Goal: Task Accomplishment & Management: Use online tool/utility

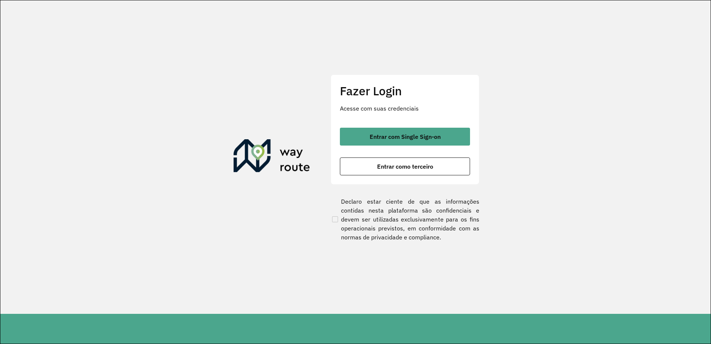
drag, startPoint x: 369, startPoint y: 171, endPoint x: 367, endPoint y: 180, distance: 9.2
click at [369, 171] on button "Entrar como terceiro" at bounding box center [405, 166] width 130 height 18
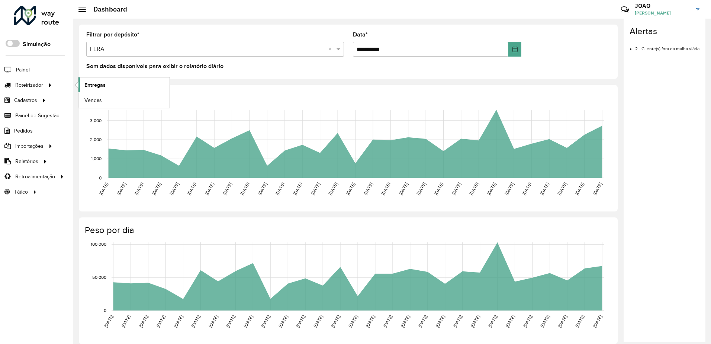
click at [111, 85] on link "Entregas" at bounding box center [123, 84] width 91 height 15
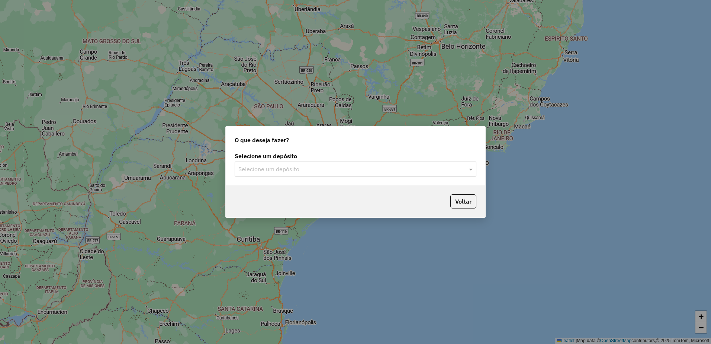
click at [386, 167] on input "text" at bounding box center [347, 169] width 219 height 9
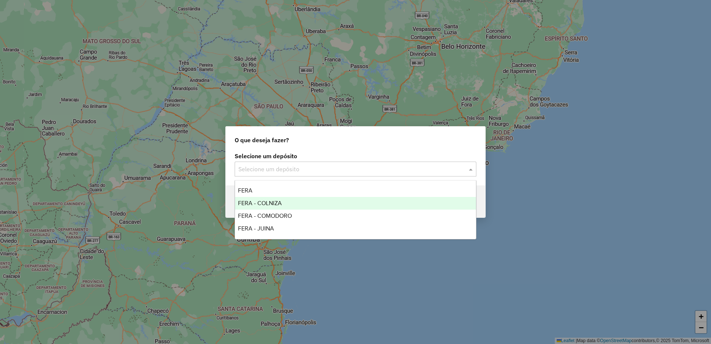
click at [277, 202] on span "FERA - COLNIZA" at bounding box center [260, 203] width 44 height 6
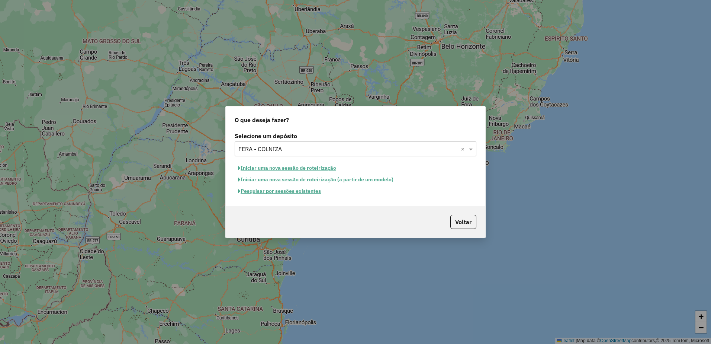
click at [289, 196] on button "Pesquisar por sessões existentes" at bounding box center [280, 191] width 90 height 12
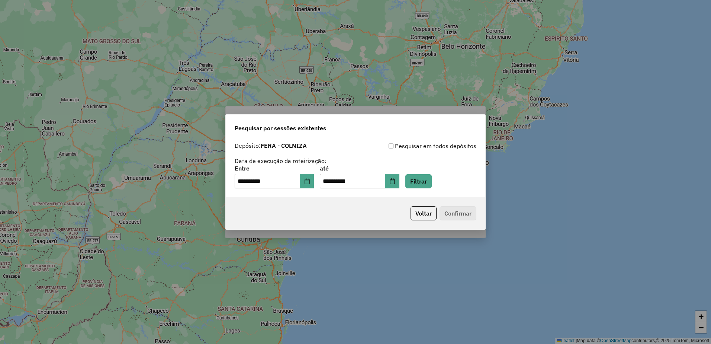
drag, startPoint x: 289, startPoint y: 196, endPoint x: 293, endPoint y: 196, distance: 4.9
click at [287, 193] on div "**********" at bounding box center [356, 167] width 260 height 59
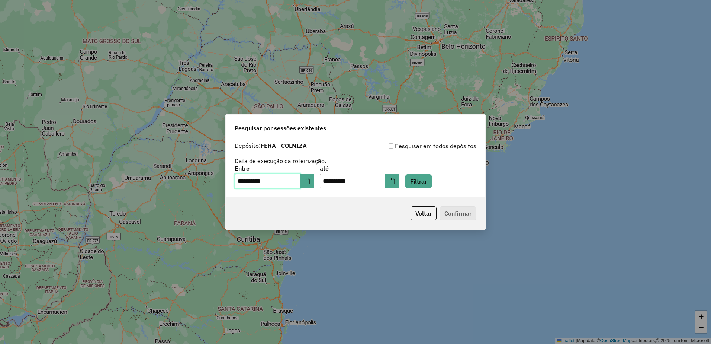
drag, startPoint x: 297, startPoint y: 185, endPoint x: 311, endPoint y: 193, distance: 16.0
click at [297, 185] on input "**********" at bounding box center [267, 181] width 65 height 15
click at [308, 185] on button "Choose Date" at bounding box center [307, 181] width 14 height 15
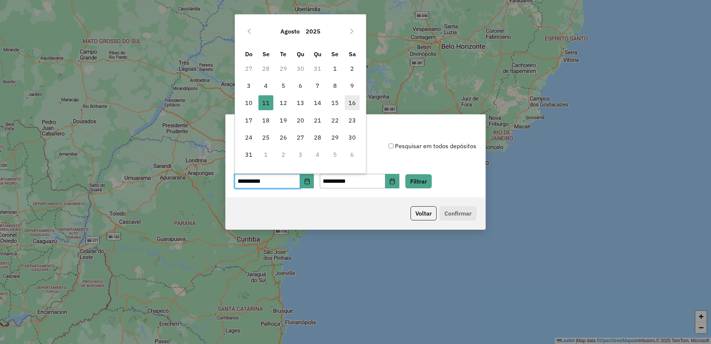
drag, startPoint x: 350, startPoint y: 87, endPoint x: 346, endPoint y: 96, distance: 9.1
click at [350, 88] on span "9" at bounding box center [352, 85] width 15 height 15
type input "**********"
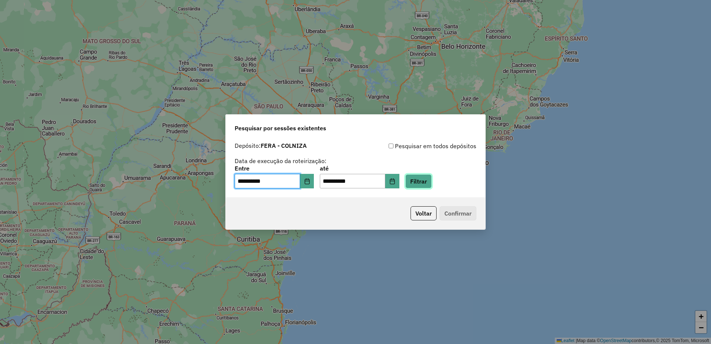
drag, startPoint x: 428, startPoint y: 185, endPoint x: 427, endPoint y: 189, distance: 4.2
click at [428, 185] on button "Filtrar" at bounding box center [418, 181] width 26 height 14
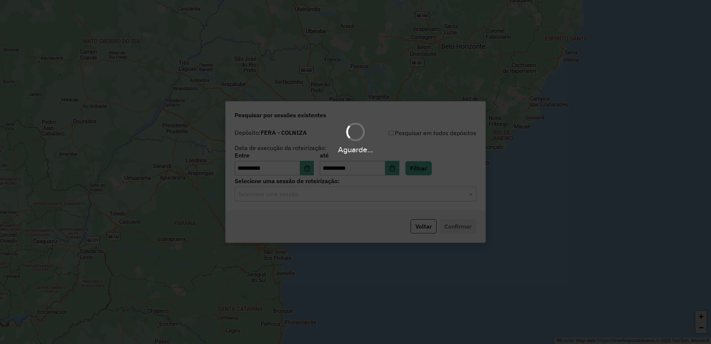
drag, startPoint x: 291, startPoint y: 199, endPoint x: 292, endPoint y: 203, distance: 4.0
click at [291, 200] on div "Aguarde..." at bounding box center [355, 172] width 711 height 344
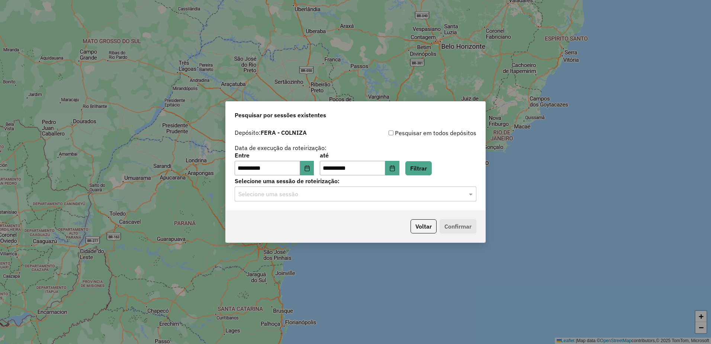
click at [288, 195] on input "text" at bounding box center [347, 194] width 219 height 9
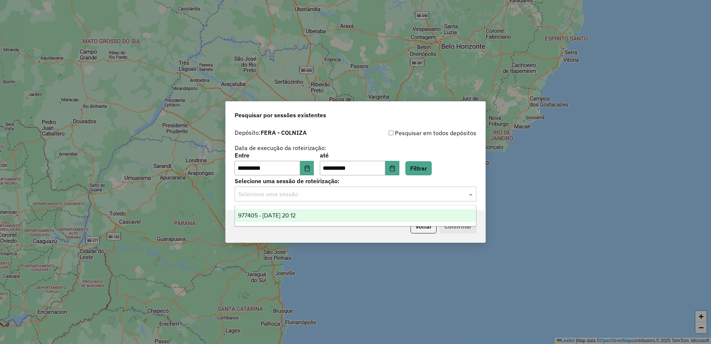
drag, startPoint x: 289, startPoint y: 220, endPoint x: 299, endPoint y: 222, distance: 10.7
click at [290, 220] on div "977405 - 09/08/2025 20:12" at bounding box center [355, 215] width 241 height 13
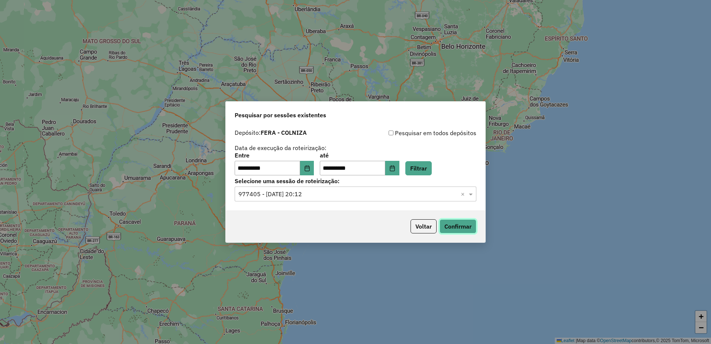
click at [458, 229] on button "Confirmar" at bounding box center [458, 226] width 37 height 14
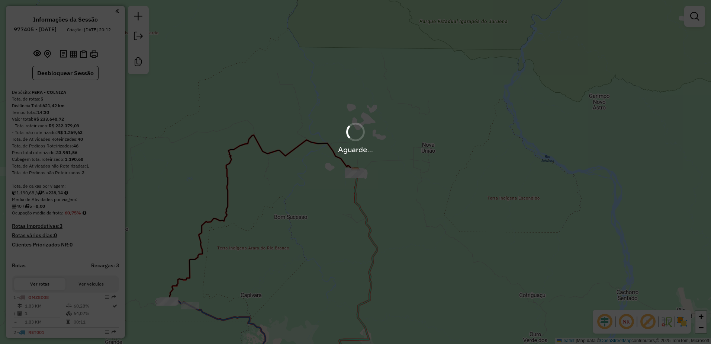
drag, startPoint x: 375, startPoint y: 167, endPoint x: 345, endPoint y: 184, distance: 34.0
click at [384, 180] on div "Aguarde..." at bounding box center [355, 172] width 711 height 344
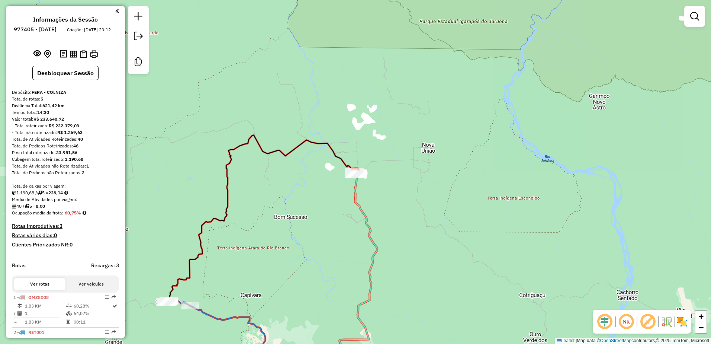
drag, startPoint x: 257, startPoint y: 251, endPoint x: 431, endPoint y: 166, distance: 193.6
click at [434, 165] on div "Janela de atendimento Grade de atendimento Capacidade Transportadoras Veículos …" at bounding box center [355, 172] width 711 height 344
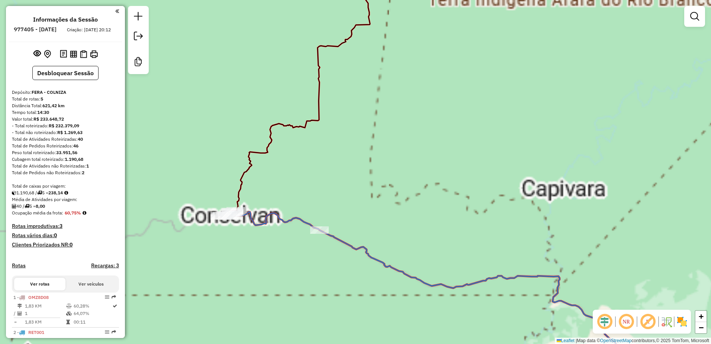
drag, startPoint x: 225, startPoint y: 107, endPoint x: 214, endPoint y: 97, distance: 14.5
click at [213, 96] on div "Janela de atendimento Grade de atendimento Capacidade Transportadoras Veículos …" at bounding box center [355, 172] width 711 height 344
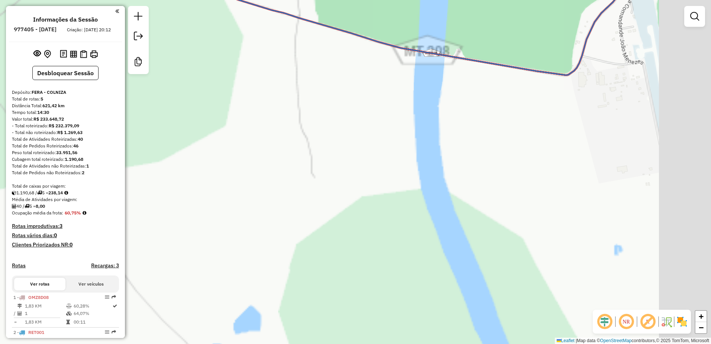
drag, startPoint x: 581, startPoint y: 187, endPoint x: 208, endPoint y: 256, distance: 378.5
click at [169, 267] on div "Janela de atendimento Grade de atendimento Capacidade Transportadoras Veículos …" at bounding box center [355, 172] width 711 height 344
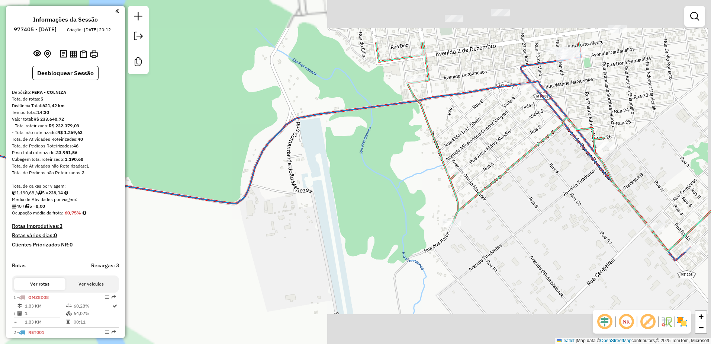
drag, startPoint x: 376, startPoint y: 217, endPoint x: 324, endPoint y: 238, distance: 56.9
click at [301, 249] on div "Janela de atendimento Grade de atendimento Capacidade Transportadoras Veículos …" at bounding box center [355, 172] width 711 height 344
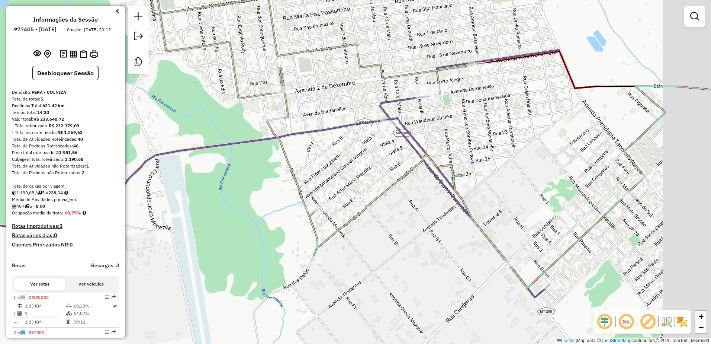
drag, startPoint x: 363, startPoint y: 222, endPoint x: 347, endPoint y: 225, distance: 16.6
click at [347, 225] on div "Janela de atendimento Grade de atendimento Capacidade Transportadoras Veículos …" at bounding box center [355, 172] width 711 height 344
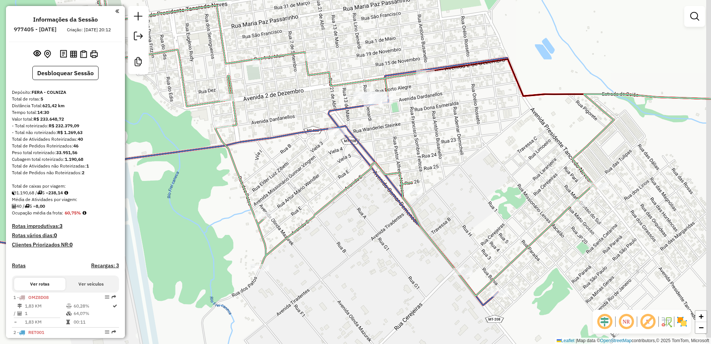
drag, startPoint x: 463, startPoint y: 213, endPoint x: 413, endPoint y: 170, distance: 66.2
click at [432, 215] on div "Janela de atendimento Grade de atendimento Capacidade Transportadoras Veículos …" at bounding box center [355, 172] width 711 height 344
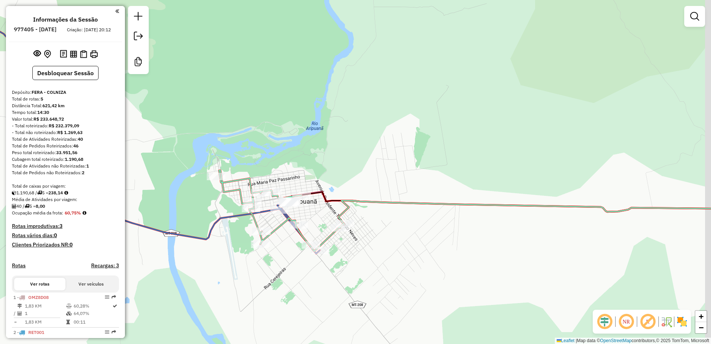
drag, startPoint x: 290, startPoint y: 242, endPoint x: 305, endPoint y: 234, distance: 16.6
click at [306, 234] on icon at bounding box center [281, 210] width 125 height 81
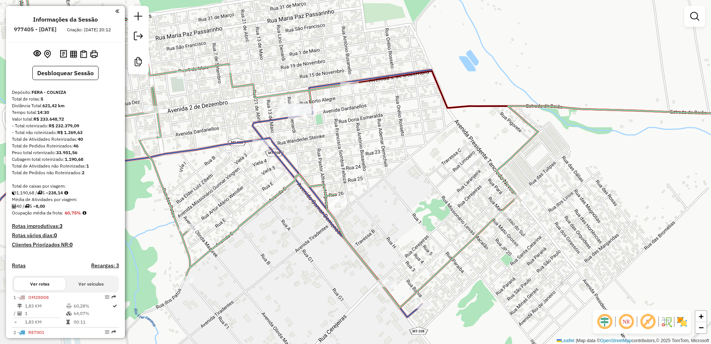
drag, startPoint x: 423, startPoint y: 183, endPoint x: 398, endPoint y: 206, distance: 34.0
click at [398, 205] on div "Janela de atendimento Grade de atendimento Capacidade Transportadoras Veículos …" at bounding box center [355, 172] width 711 height 344
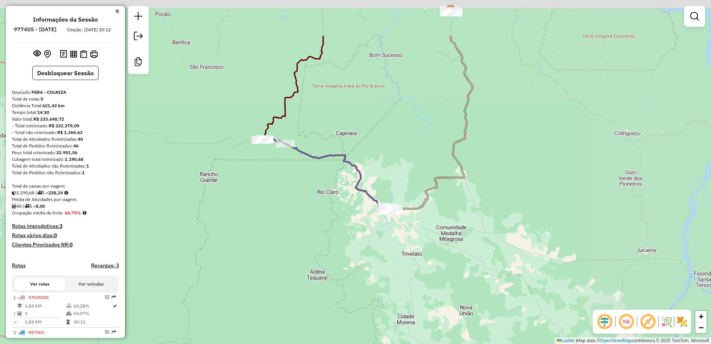
drag, startPoint x: 425, startPoint y: 121, endPoint x: 423, endPoint y: 220, distance: 98.6
click at [423, 222] on div "Janela de atendimento Grade de atendimento Capacidade Transportadoras Veículos …" at bounding box center [355, 172] width 711 height 344
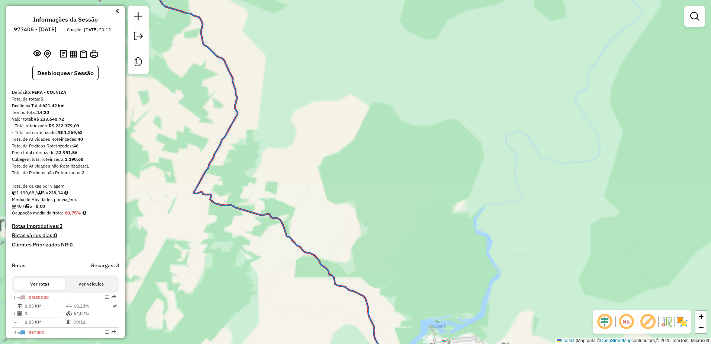
drag, startPoint x: 402, startPoint y: 286, endPoint x: 385, endPoint y: 120, distance: 167.5
click at [375, 82] on div "Janela de atendimento Grade de atendimento Capacidade Transportadoras Veículos …" at bounding box center [355, 172] width 711 height 344
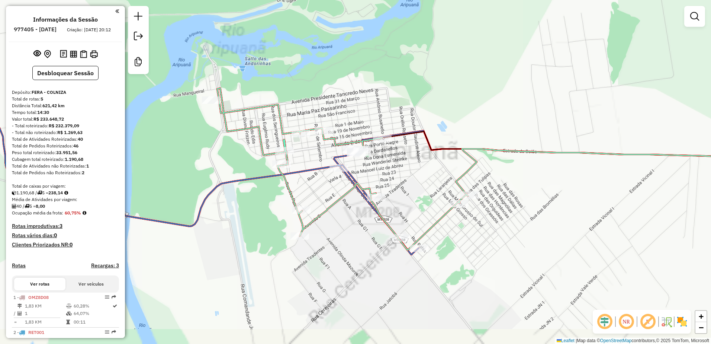
drag, startPoint x: 411, startPoint y: 227, endPoint x: 398, endPoint y: 189, distance: 39.6
click at [398, 192] on div "Janela de atendimento Grade de atendimento Capacidade Transportadoras Veículos …" at bounding box center [355, 172] width 711 height 344
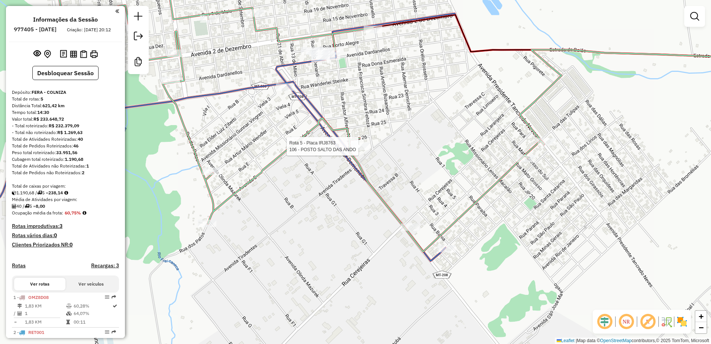
select select "**********"
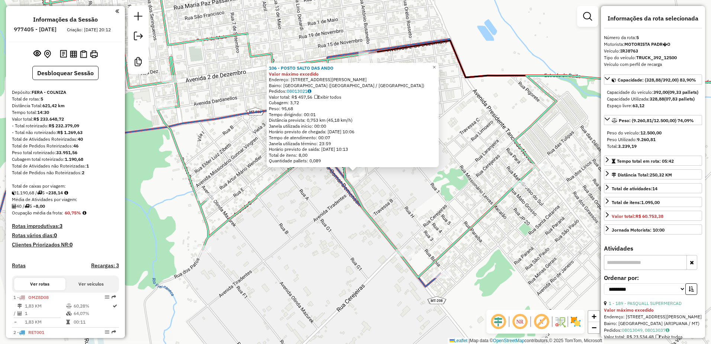
scroll to position [266, 0]
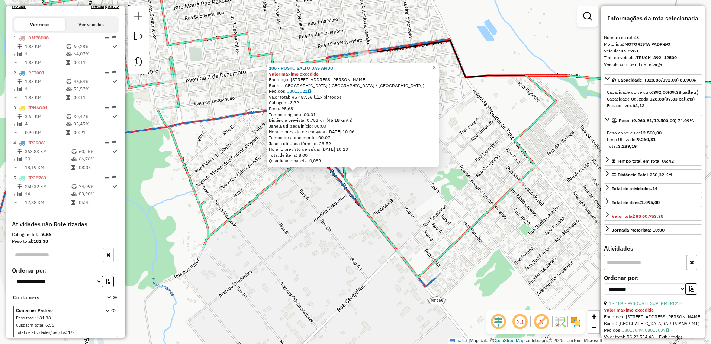
click at [439, 66] on link "×" at bounding box center [434, 67] width 9 height 9
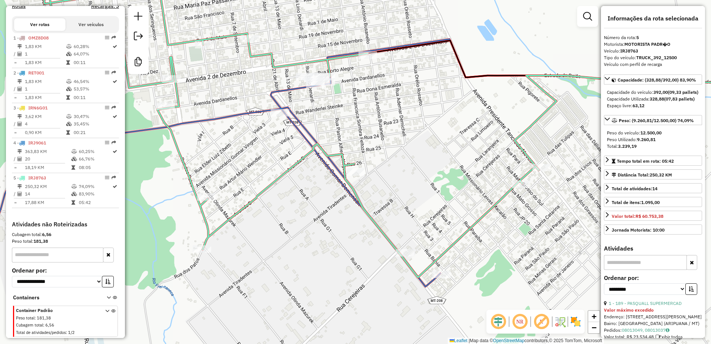
drag, startPoint x: 331, startPoint y: 122, endPoint x: 440, endPoint y: 157, distance: 113.9
click at [440, 157] on div "Janela de atendimento Grade de atendimento Capacidade Transportadoras Veículos …" at bounding box center [355, 172] width 711 height 344
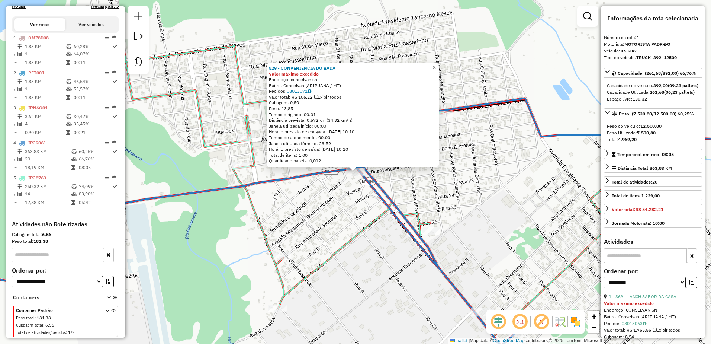
click at [439, 63] on link "×" at bounding box center [434, 67] width 9 height 9
